Goal: Task Accomplishment & Management: Use online tool/utility

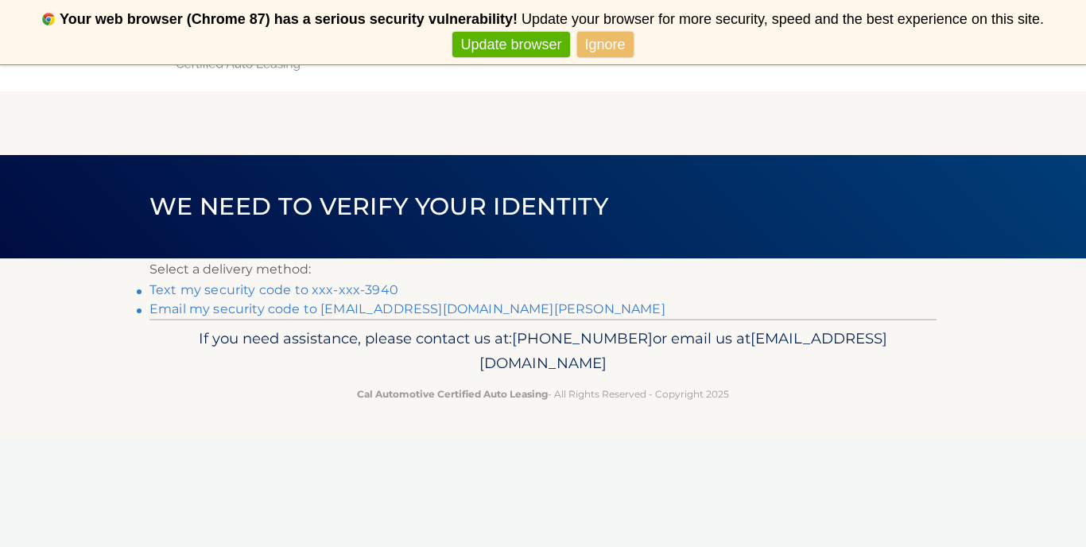
click at [298, 293] on link "Text my security code to xxx-xxx-3940" at bounding box center [273, 289] width 249 height 15
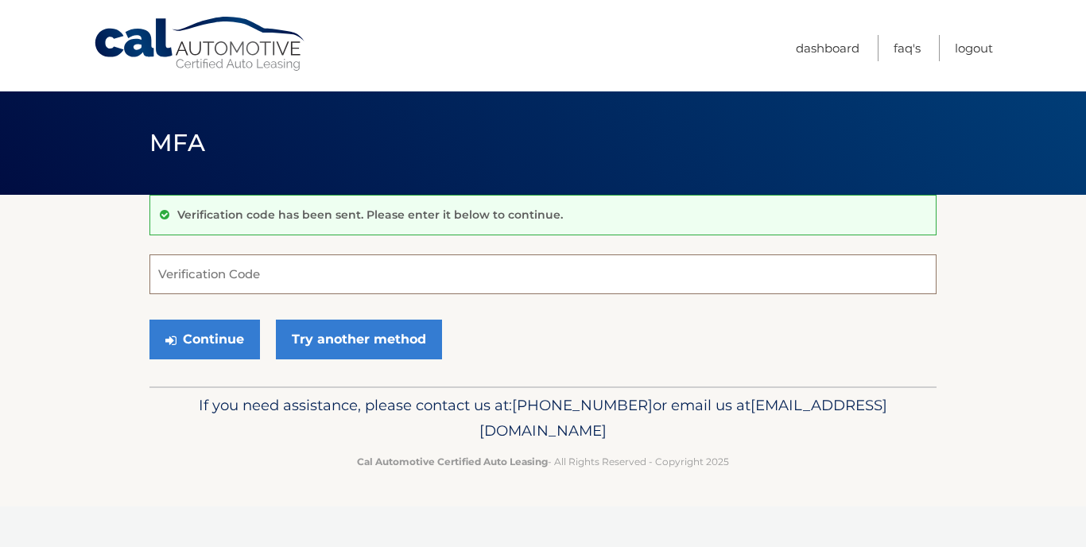
click at [250, 279] on input "Verification Code" at bounding box center [542, 274] width 787 height 40
click at [21, 384] on section "Verification code has been sent. Please enter it below to continue. Verificatio…" at bounding box center [543, 291] width 1086 height 192
click at [196, 274] on input "Verification Code" at bounding box center [542, 274] width 787 height 40
type input "884859"
click at [200, 347] on button "Continue" at bounding box center [204, 340] width 111 height 40
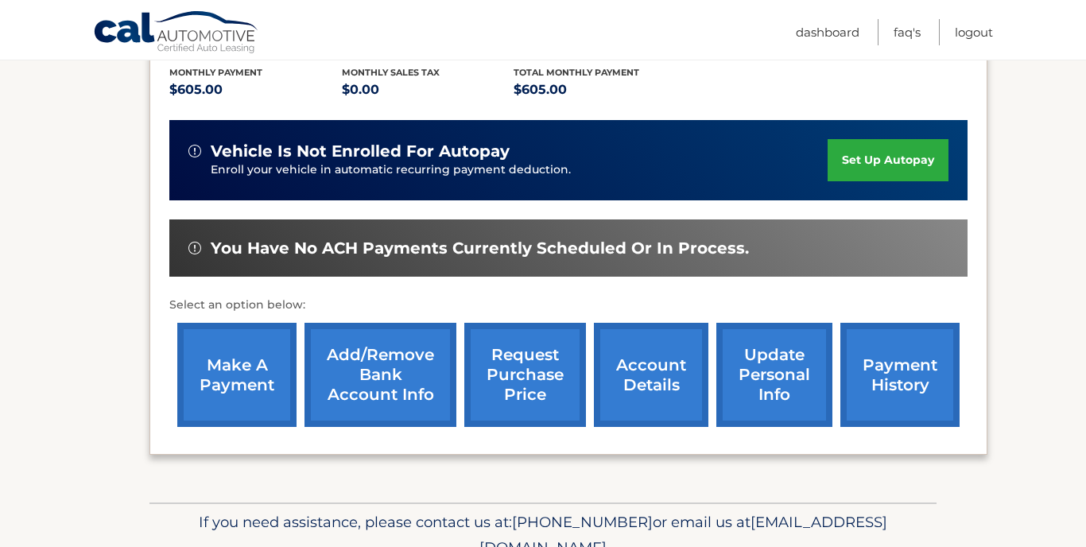
scroll to position [364, 0]
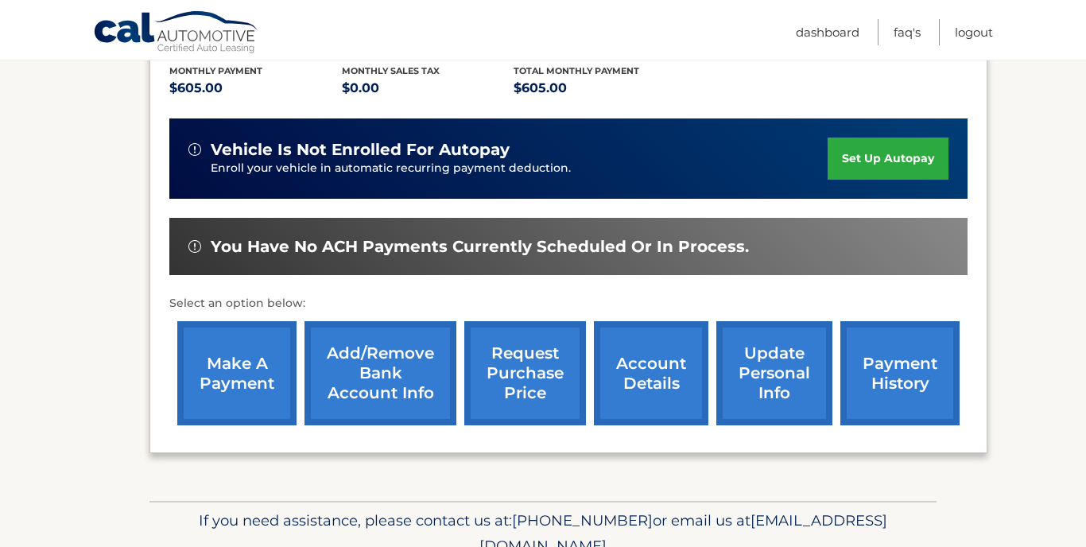
click at [221, 344] on link "make a payment" at bounding box center [236, 373] width 119 height 104
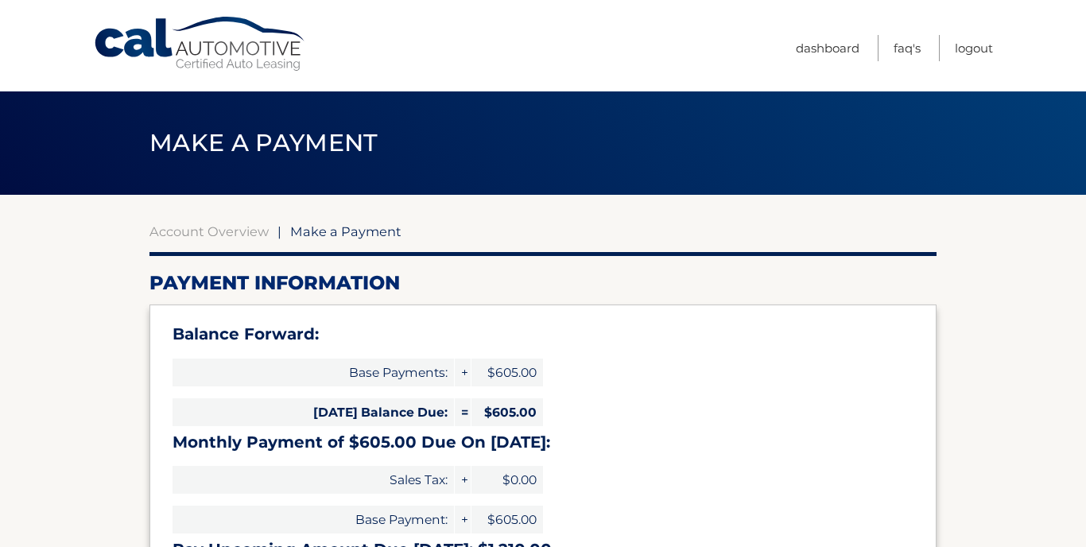
select select "OTAzMzQzMDItMjk4NC00ZTFhLTliOWItYzQ5YWI3MjI5ODlk"
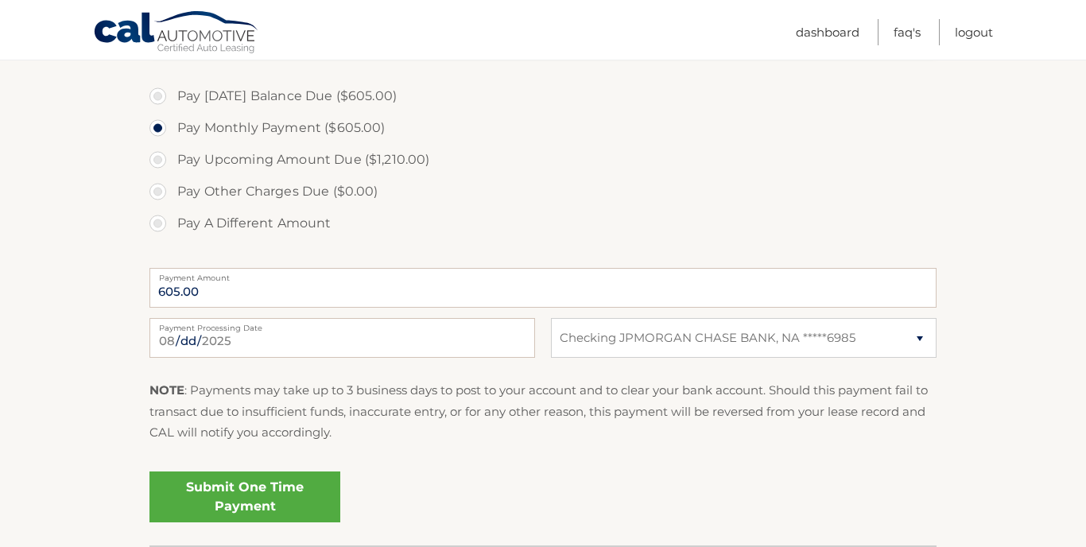
scroll to position [576, 0]
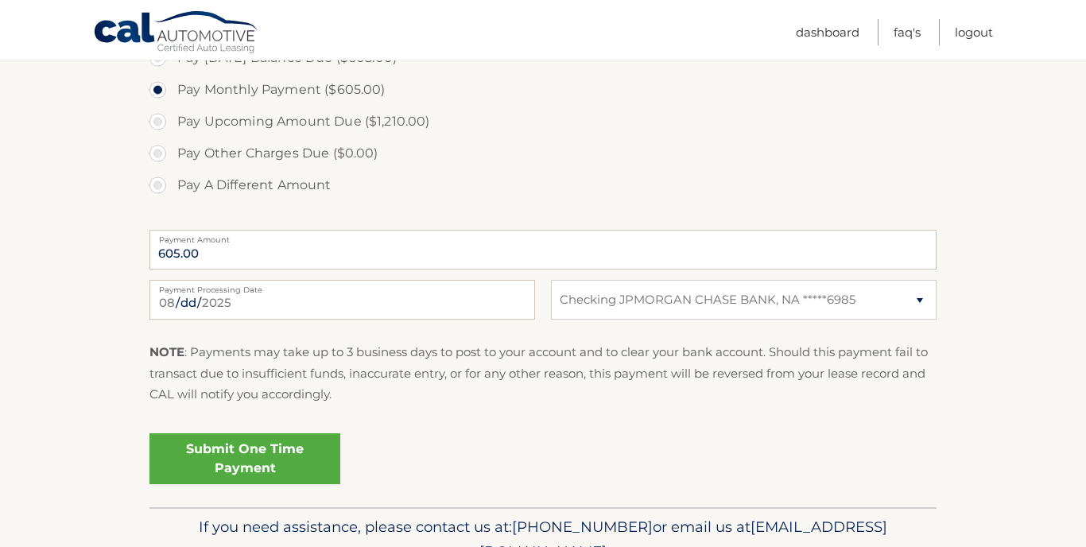
click at [258, 460] on link "Submit One Time Payment" at bounding box center [244, 458] width 191 height 51
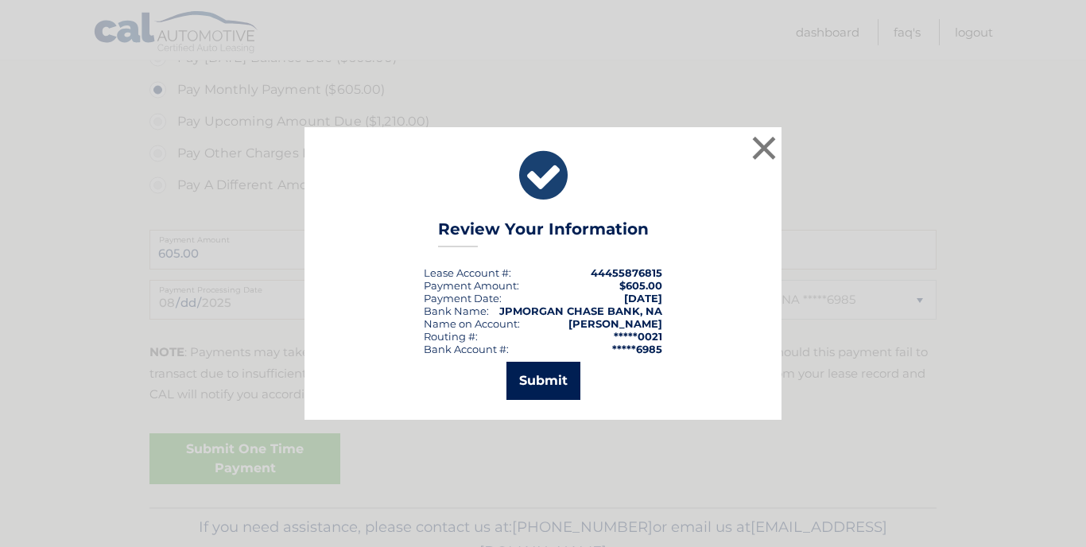
click at [542, 379] on button "Submit" at bounding box center [544, 381] width 74 height 38
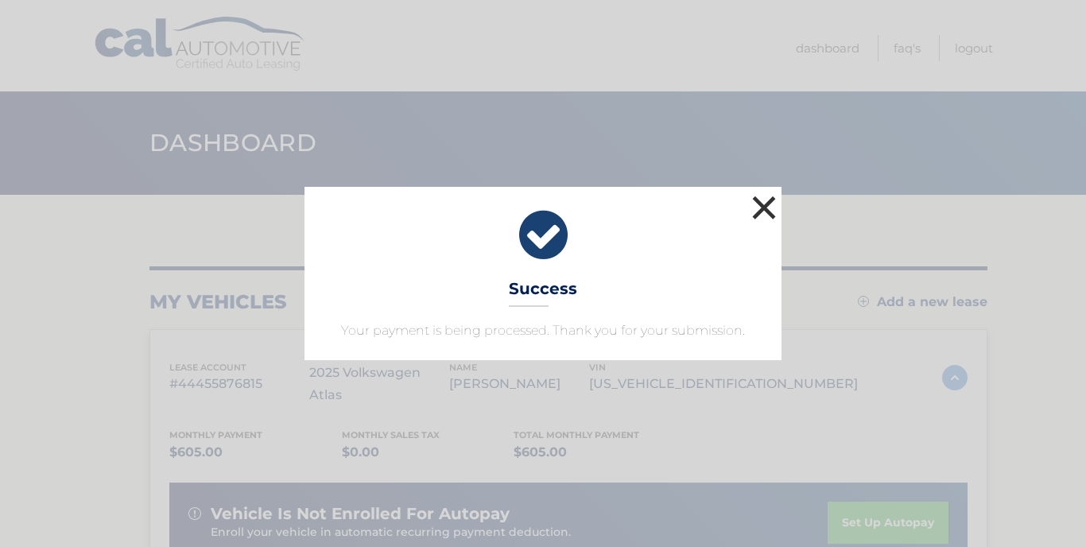
click at [764, 202] on button "×" at bounding box center [764, 208] width 32 height 32
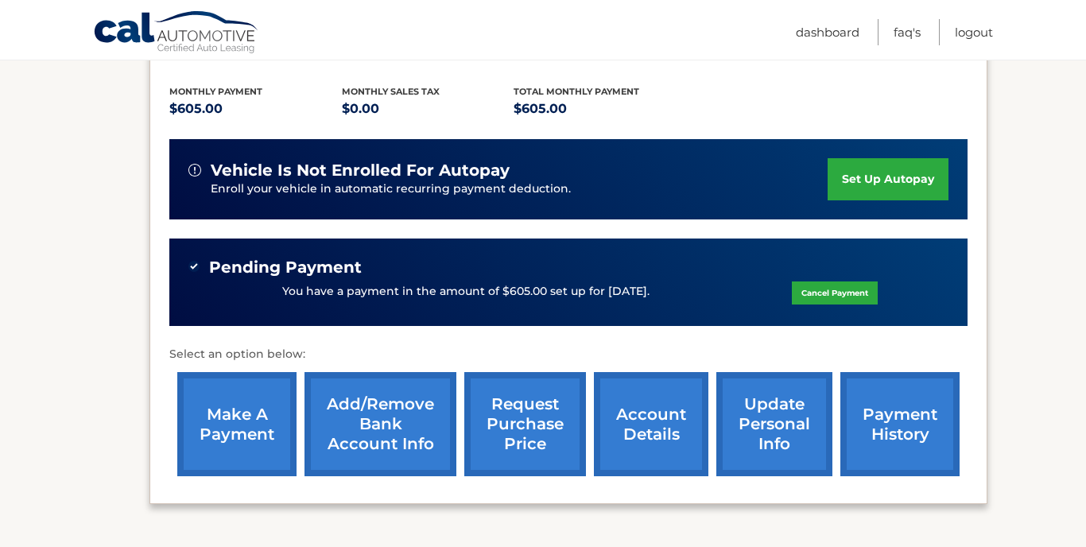
scroll to position [442, 0]
